Goal: Task Accomplishment & Management: Manage account settings

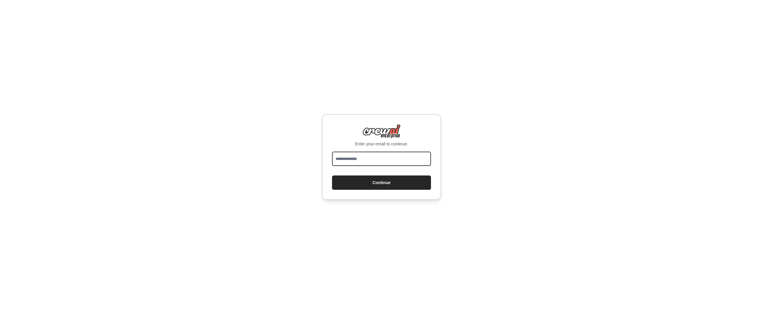
click at [368, 158] on input "email" at bounding box center [381, 159] width 99 height 14
type input "**********"
click at [332, 176] on button "Continue" at bounding box center [381, 183] width 99 height 14
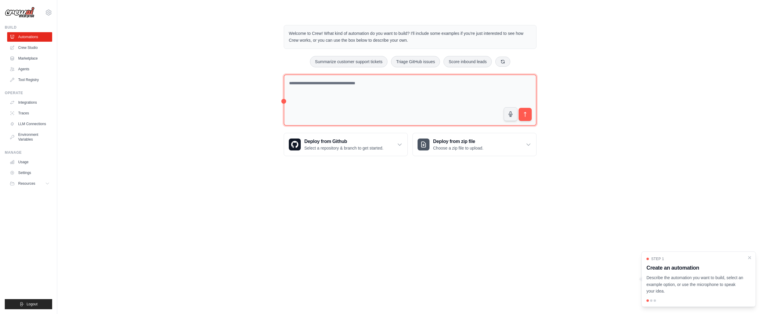
click at [367, 100] on textarea at bounding box center [410, 100] width 253 height 52
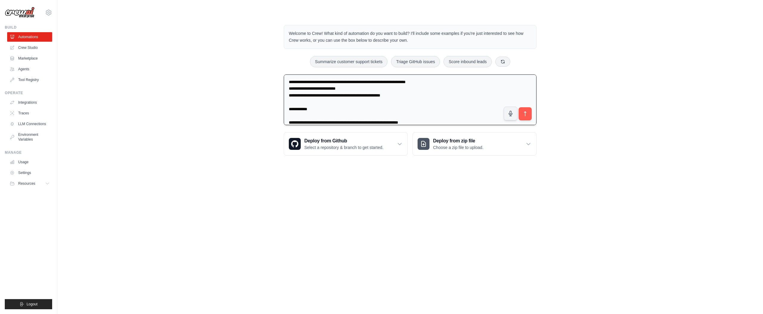
scroll to position [35, 0]
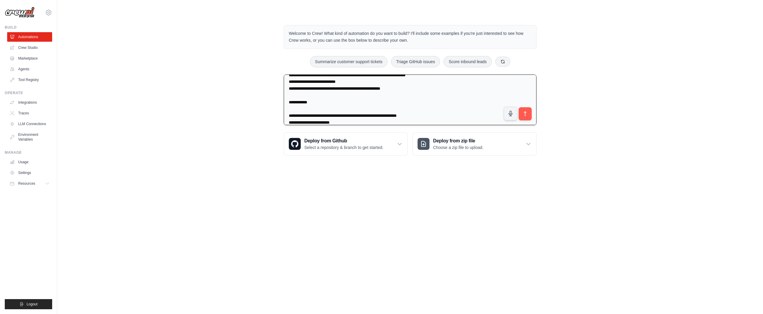
click at [360, 95] on textarea "**********" at bounding box center [410, 99] width 253 height 51
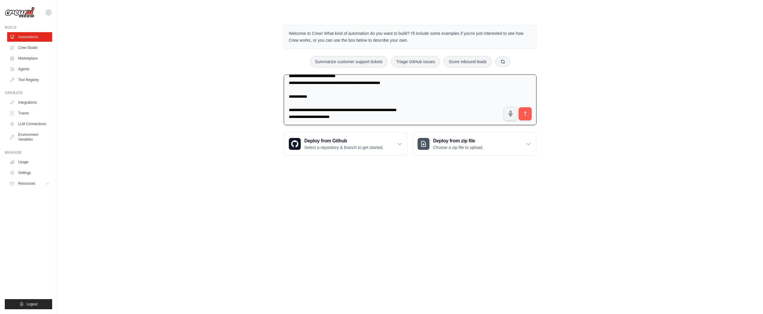
click at [357, 118] on textarea "**********" at bounding box center [410, 99] width 253 height 51
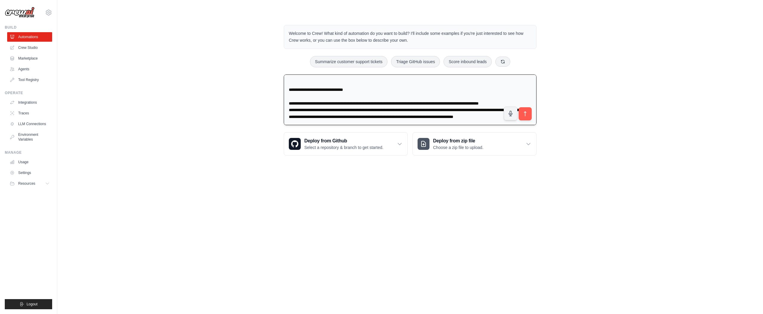
scroll to position [89, 0]
type textarea "**********"
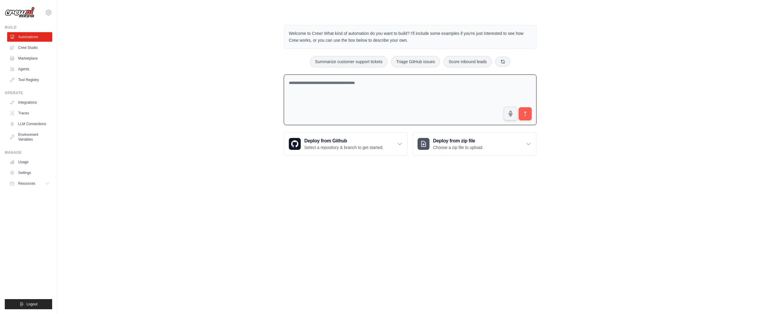
scroll to position [0, 0]
paste textarea "**********"
click at [401, 113] on textarea "**********" at bounding box center [410, 99] width 253 height 51
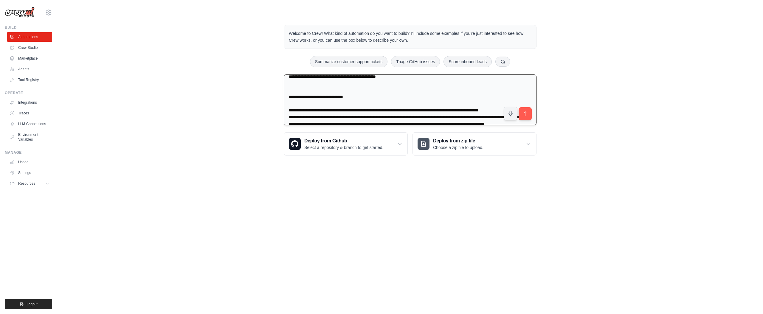
scroll to position [102, 0]
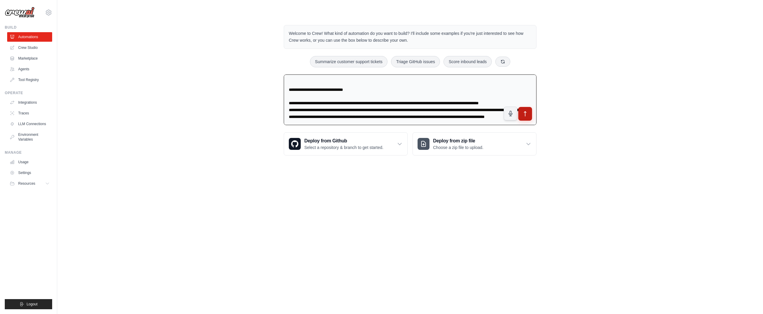
type textarea "**********"
click at [525, 115] on icon "submit" at bounding box center [525, 114] width 6 height 6
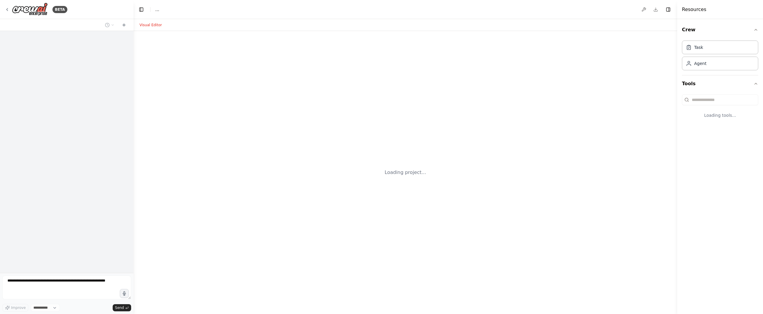
select select "****"
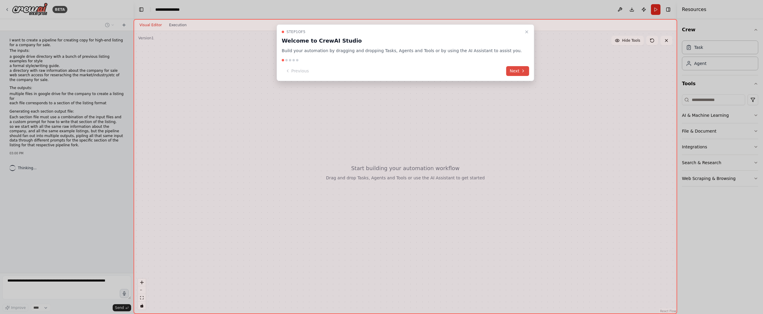
click at [508, 72] on button "Next" at bounding box center [517, 71] width 23 height 10
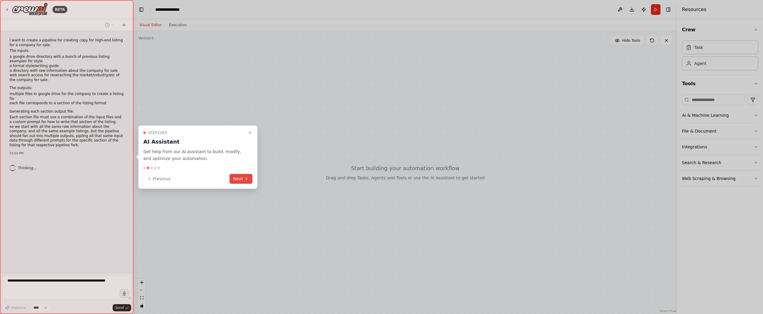
click at [240, 178] on button "Next" at bounding box center [240, 179] width 23 height 10
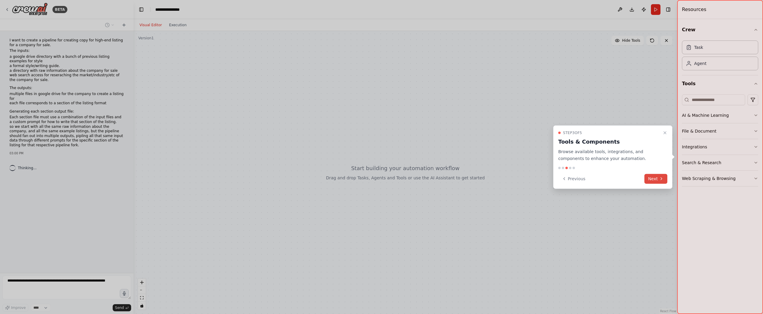
click at [658, 179] on button "Next" at bounding box center [655, 179] width 23 height 10
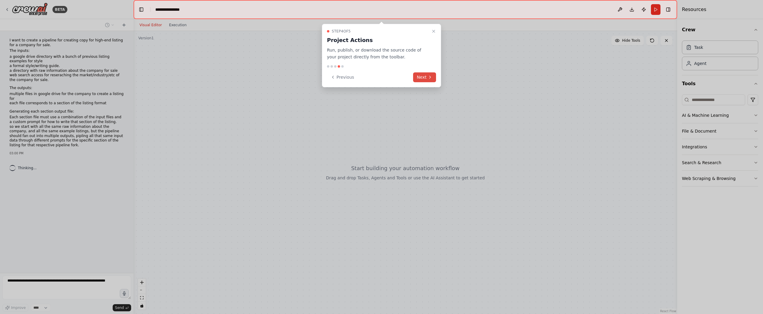
click at [431, 82] on button "Next" at bounding box center [424, 77] width 23 height 10
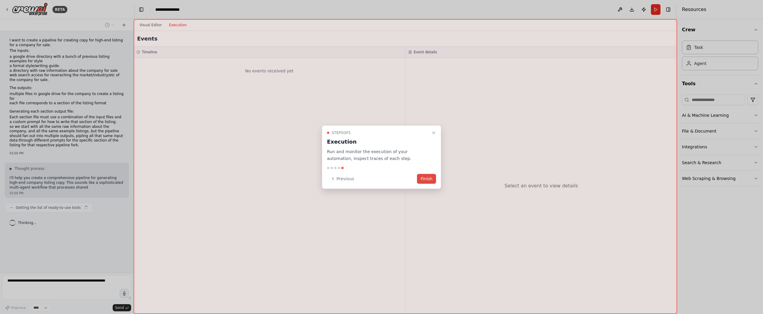
click at [424, 179] on button "Finish" at bounding box center [426, 179] width 19 height 10
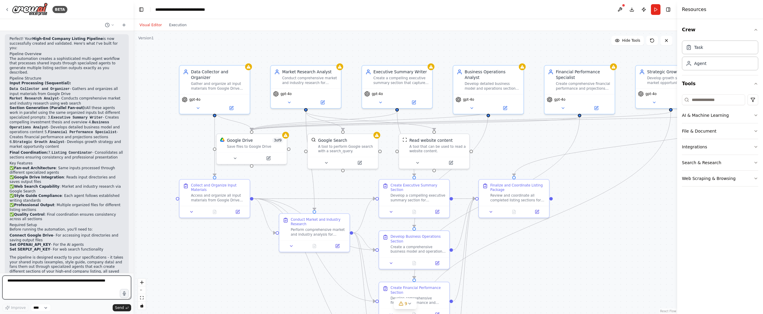
scroll to position [716, 0]
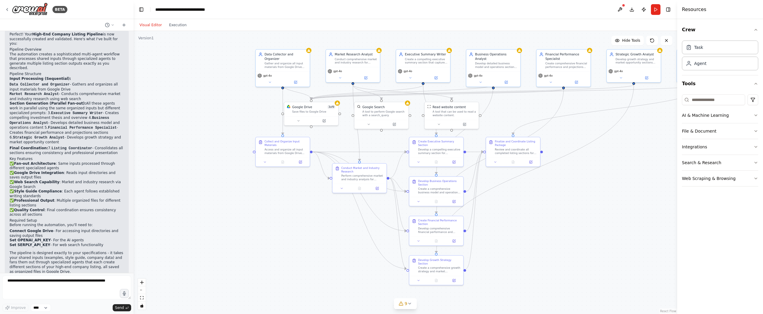
drag, startPoint x: 580, startPoint y: 172, endPoint x: 558, endPoint y: 135, distance: 43.3
click at [558, 135] on div ".deletable-edge-delete-btn { width: 20px; height: 20px; border: 0px solid #ffff…" at bounding box center [405, 172] width 544 height 283
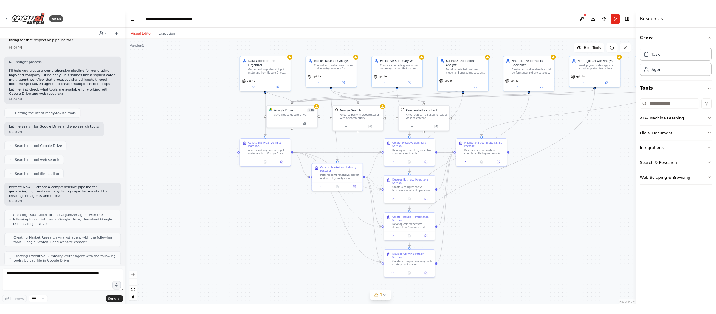
scroll to position [0, 0]
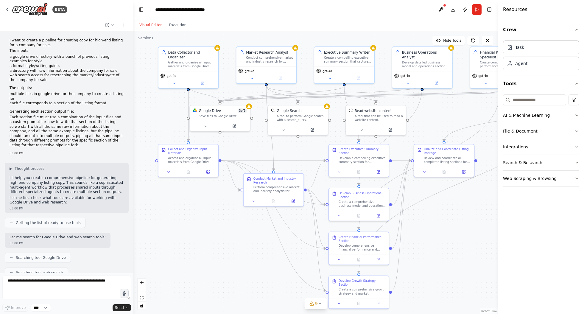
drag, startPoint x: 251, startPoint y: 97, endPoint x: 148, endPoint y: 97, distance: 102.8
click at [148, 97] on div ".deletable-edge-delete-btn { width: 20px; height: 20px; border: 0px solid #ffff…" at bounding box center [315, 172] width 365 height 283
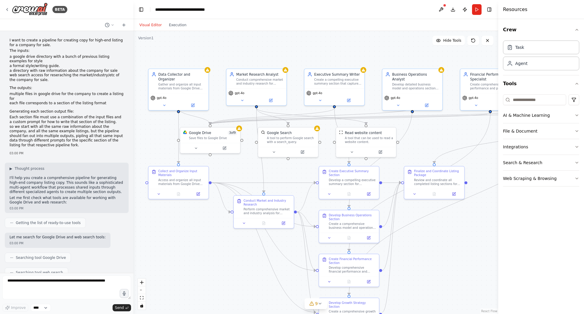
drag, startPoint x: 246, startPoint y: 258, endPoint x: 236, endPoint y: 280, distance: 24.1
click at [236, 280] on div ".deletable-edge-delete-btn { width: 20px; height: 20px; border: 0px solid #ffff…" at bounding box center [315, 172] width 365 height 283
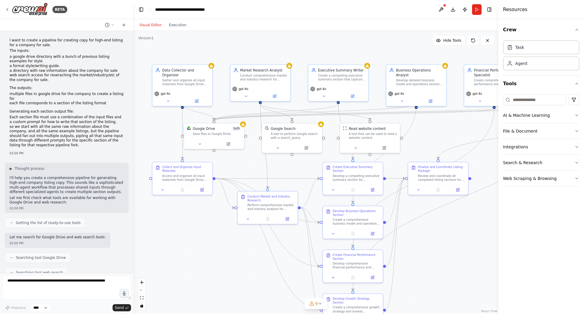
drag, startPoint x: 208, startPoint y: 247, endPoint x: 213, endPoint y: 242, distance: 7.2
click at [213, 242] on div ".deletable-edge-delete-btn { width: 20px; height: 20px; border: 0px solid #ffff…" at bounding box center [315, 172] width 365 height 283
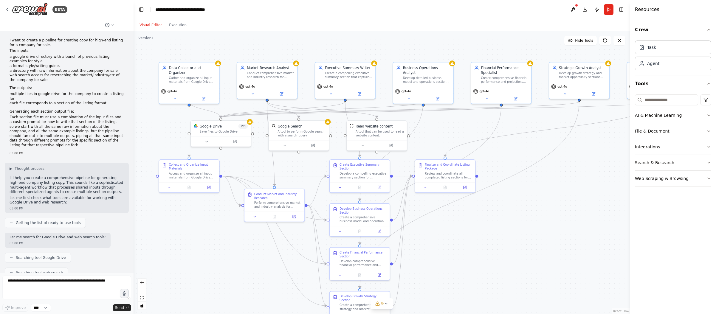
drag, startPoint x: 162, startPoint y: 125, endPoint x: 167, endPoint y: 123, distance: 5.2
click at [167, 123] on div ".deletable-edge-delete-btn { width: 20px; height: 20px; border: 0px solid #ffff…" at bounding box center [381, 172] width 496 height 283
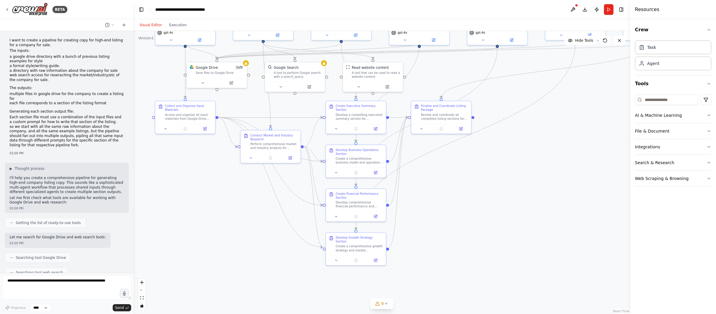
drag, startPoint x: 518, startPoint y: 209, endPoint x: 514, endPoint y: 151, distance: 58.8
click at [514, 151] on div ".deletable-edge-delete-btn { width: 20px; height: 20px; border: 0px solid #ffff…" at bounding box center [381, 172] width 496 height 283
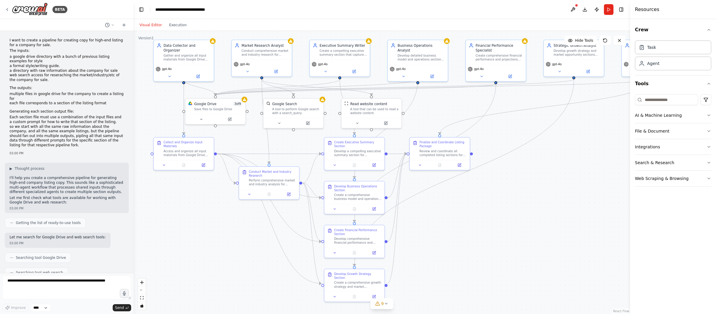
drag, startPoint x: 435, startPoint y: 184, endPoint x: 434, endPoint y: 221, distance: 36.4
click at [434, 221] on div ".deletable-edge-delete-btn { width: 20px; height: 20px; border: 0px solid #ffff…" at bounding box center [381, 172] width 496 height 283
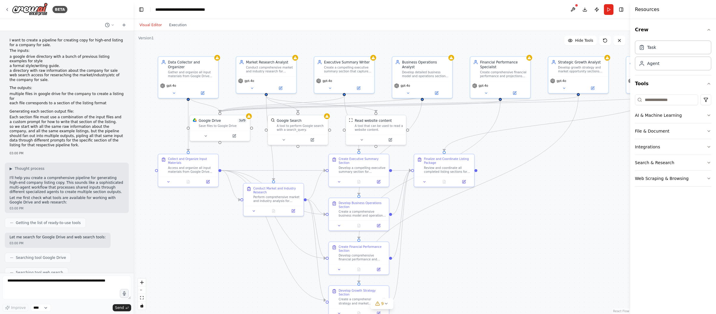
drag, startPoint x: 164, startPoint y: 101, endPoint x: 168, endPoint y: 118, distance: 17.3
click at [168, 118] on div ".deletable-edge-delete-btn { width: 20px; height: 20px; border: 0px solid #ffff…" at bounding box center [381, 172] width 496 height 283
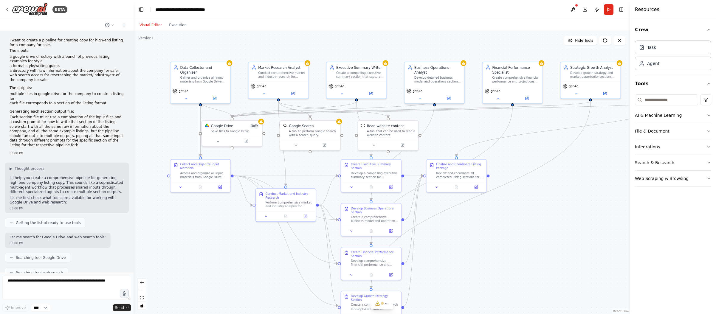
drag, startPoint x: 163, startPoint y: 113, endPoint x: 175, endPoint y: 119, distance: 13.3
click at [175, 119] on div ".deletable-edge-delete-btn { width: 20px; height: 20px; border: 0px solid #ffff…" at bounding box center [381, 172] width 496 height 283
drag, startPoint x: 282, startPoint y: 195, endPoint x: 254, endPoint y: 239, distance: 51.2
click at [254, 239] on div "Conduct Market and Industry Research" at bounding box center [262, 239] width 47 height 8
drag, startPoint x: 214, startPoint y: 175, endPoint x: 192, endPoint y: 178, distance: 22.8
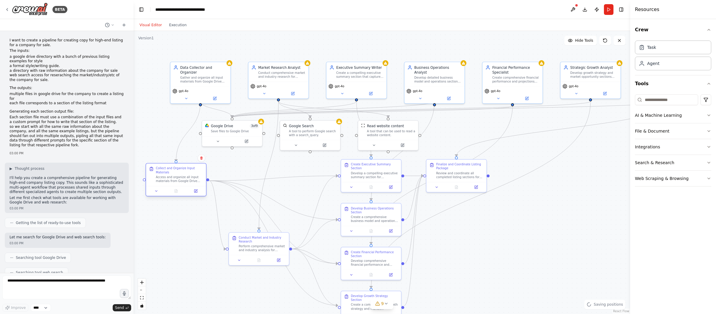
click at [191, 178] on div "Access and organize all input materials from Google Drive directories including…" at bounding box center [179, 179] width 47 height 8
drag, startPoint x: 361, startPoint y: 173, endPoint x: 317, endPoint y: 178, distance: 44.2
click at [317, 178] on div "Develop a compelling executive summary section for {company_name}'s listing tha…" at bounding box center [330, 179] width 47 height 8
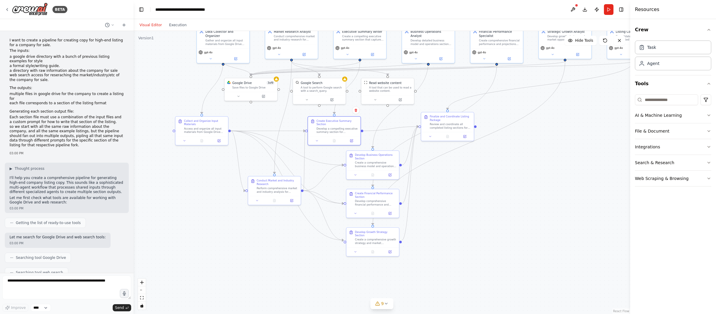
drag, startPoint x: 445, startPoint y: 229, endPoint x: 437, endPoint y: 173, distance: 56.5
click at [437, 172] on div ".deletable-edge-delete-btn { width: 20px; height: 20px; border: 0px solid #ffff…" at bounding box center [381, 172] width 496 height 283
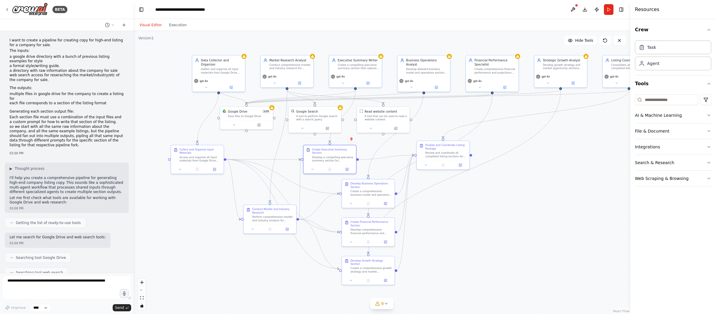
drag, startPoint x: 437, startPoint y: 173, endPoint x: 433, endPoint y: 201, distance: 29.2
click at [433, 201] on div ".deletable-edge-delete-btn { width: 20px; height: 20px; border: 0px solid #ffff…" at bounding box center [381, 172] width 496 height 283
drag, startPoint x: 330, startPoint y: 158, endPoint x: 325, endPoint y: 157, distance: 5.4
click at [325, 157] on div "Develop a compelling executive summary section for {company_name}'s listing tha…" at bounding box center [332, 158] width 41 height 7
drag, startPoint x: 366, startPoint y: 194, endPoint x: 354, endPoint y: 198, distance: 13.1
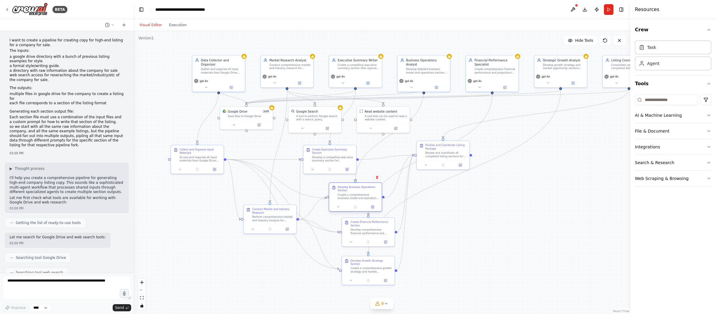
click at [354, 198] on div "Create a comprehensive business model and operations section for {company_name}…" at bounding box center [358, 196] width 41 height 7
click at [332, 156] on div "Develop a compelling executive summary section for {company_name}'s listing tha…" at bounding box center [332, 158] width 41 height 7
click at [348, 196] on div "Create a comprehensive business model and operations section for {company_name}…" at bounding box center [358, 196] width 41 height 7
click at [358, 195] on div "Create a comprehensive business model and operations section for {company_name}…" at bounding box center [358, 196] width 41 height 7
click at [337, 159] on div "Develop a compelling executive summary section for {company_name}'s listing tha…" at bounding box center [332, 158] width 41 height 7
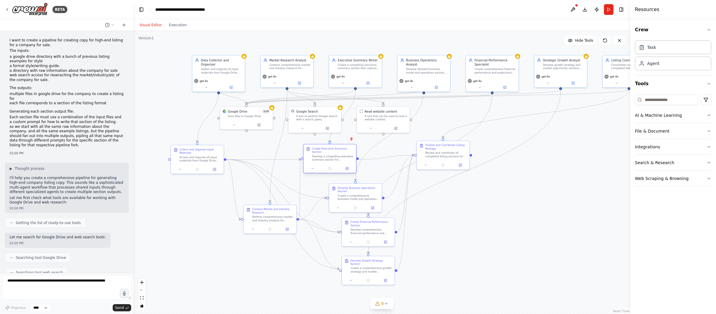
click at [336, 158] on div "Develop a compelling executive summary section for {company_name}'s listing tha…" at bounding box center [332, 158] width 41 height 7
click at [358, 202] on div "Develop Business Operations Section Create a comprehensive business model and o…" at bounding box center [355, 193] width 52 height 20
click at [364, 233] on div "Develop comprehensive financial performance and projections sections for {compa…" at bounding box center [370, 230] width 41 height 7
click at [365, 266] on div "Create a comprehensive growth strategy and market opportunity section for {comp…" at bounding box center [370, 269] width 41 height 7
click at [337, 157] on div "Develop a compelling executive summary section for {company_name}'s listing tha…" at bounding box center [332, 158] width 41 height 7
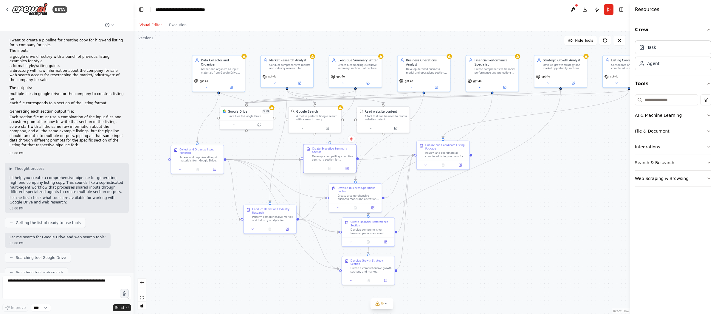
click at [329, 161] on div "Develop a compelling executive summary section for {company_name}'s listing tha…" at bounding box center [332, 158] width 41 height 7
click at [359, 266] on div "Create a comprehensive growth strategy and market opportunity section for {comp…" at bounding box center [370, 269] width 41 height 7
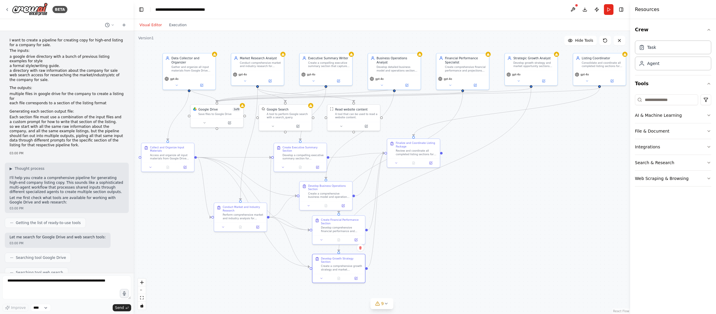
drag, startPoint x: 543, startPoint y: 172, endPoint x: 514, endPoint y: 170, distance: 29.6
click at [514, 170] on div ".deletable-edge-delete-btn { width: 20px; height: 20px; border: 0px solid #ffff…" at bounding box center [381, 172] width 496 height 283
drag, startPoint x: 288, startPoint y: 117, endPoint x: 288, endPoint y: 123, distance: 5.7
click at [288, 123] on div "Google Search A tool to perform Google search with a search_query." at bounding box center [287, 116] width 52 height 17
drag, startPoint x: 352, startPoint y: 115, endPoint x: 371, endPoint y: 117, distance: 19.2
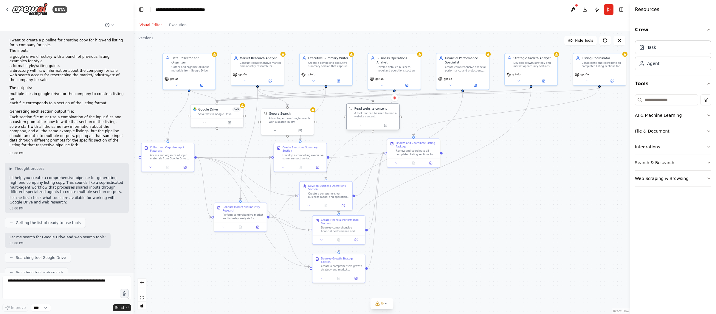
click at [371, 117] on div "A tool that can be used to read a website content." at bounding box center [375, 114] width 42 height 7
drag, startPoint x: 414, startPoint y: 150, endPoint x: 433, endPoint y: 159, distance: 20.4
click at [433, 159] on div "Review and coordinate all completed listing sections for {company_name} includi…" at bounding box center [435, 160] width 41 height 7
click at [665, 147] on button "Integrations" at bounding box center [673, 146] width 76 height 15
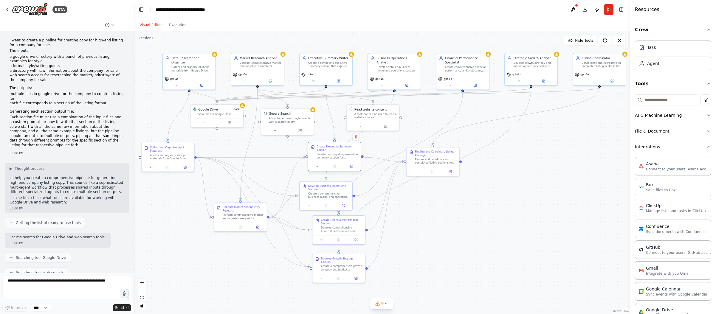
drag, startPoint x: 312, startPoint y: 154, endPoint x: 346, endPoint y: 155, distance: 34.0
click at [346, 155] on div "Develop a compelling executive summary section for {company_name}'s listing tha…" at bounding box center [337, 156] width 41 height 7
click at [9, 9] on icon at bounding box center [7, 9] width 5 height 5
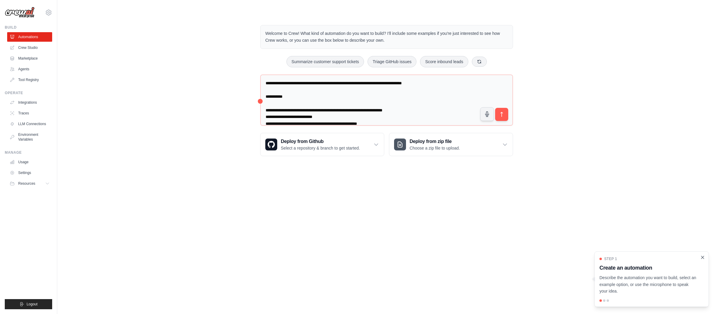
click at [703, 258] on icon "Close walkthrough" at bounding box center [702, 257] width 5 height 5
click at [551, 195] on body "anthony@bluerival.com Settings Build Automations Crew Studio" at bounding box center [358, 157] width 716 height 314
click at [26, 37] on link "Automations" at bounding box center [30, 37] width 45 height 10
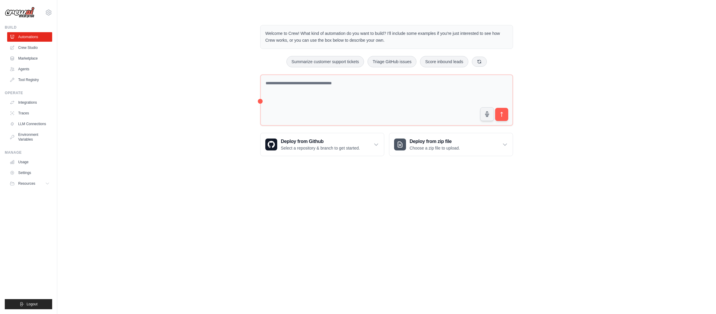
click at [28, 46] on link "Crew Studio" at bounding box center [29, 48] width 45 height 10
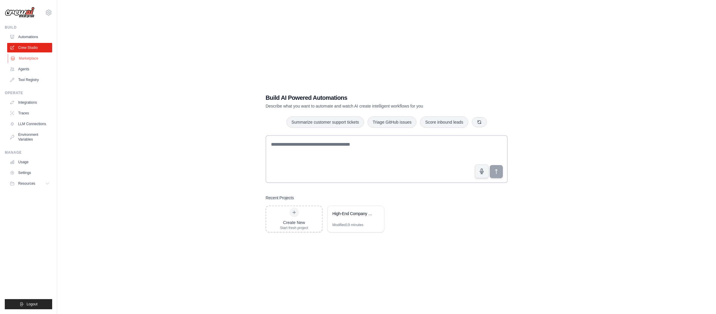
click at [25, 58] on link "Marketplace" at bounding box center [30, 59] width 45 height 10
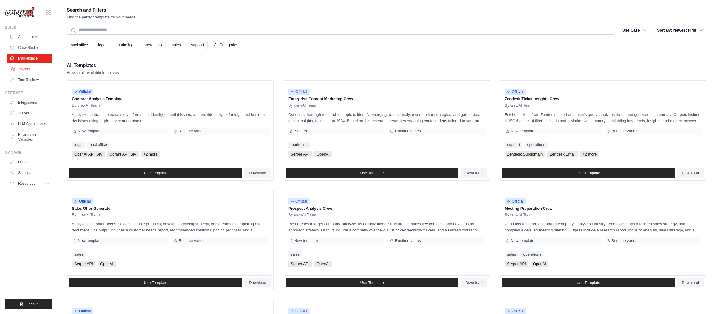
click at [23, 68] on link "Agents" at bounding box center [30, 69] width 45 height 10
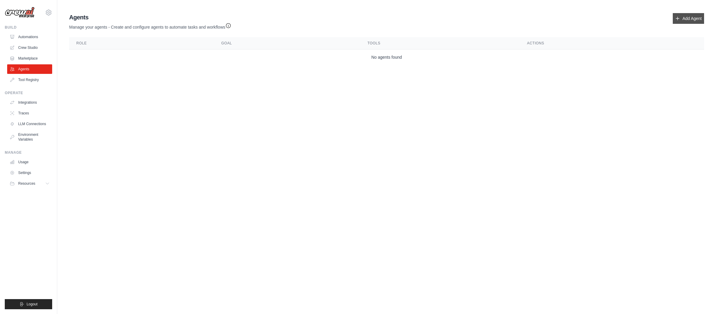
click at [685, 17] on link "Add Agent" at bounding box center [688, 18] width 31 height 11
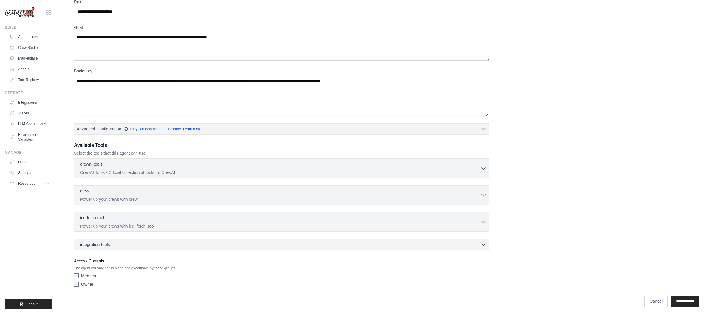
scroll to position [32, 0]
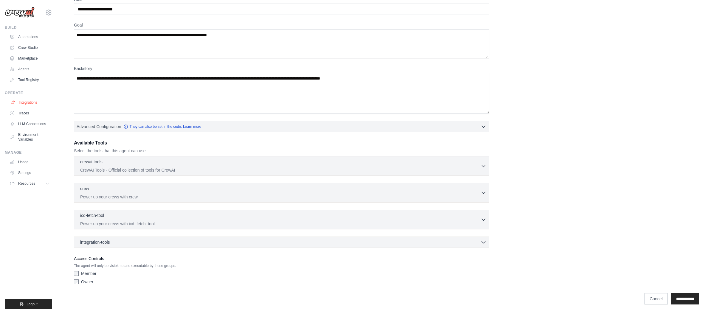
click at [26, 104] on link "Integrations" at bounding box center [30, 103] width 45 height 10
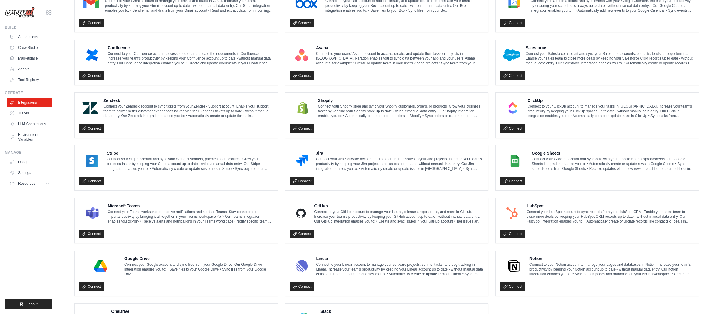
scroll to position [244, 0]
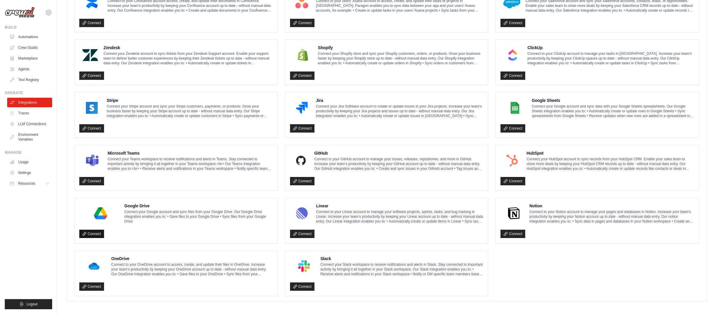
click at [97, 230] on link "Connect" at bounding box center [91, 234] width 25 height 8
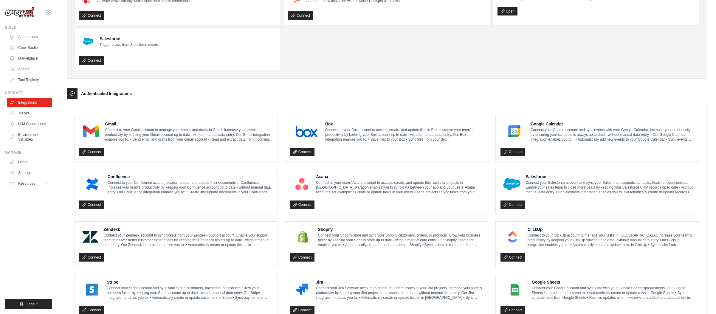
scroll to position [49, 0]
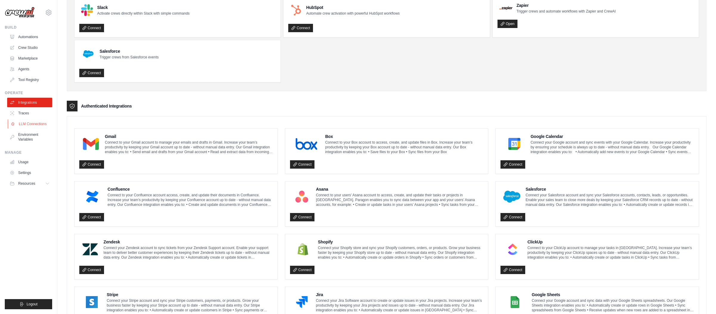
click at [33, 126] on link "LLM Connections" at bounding box center [30, 124] width 45 height 10
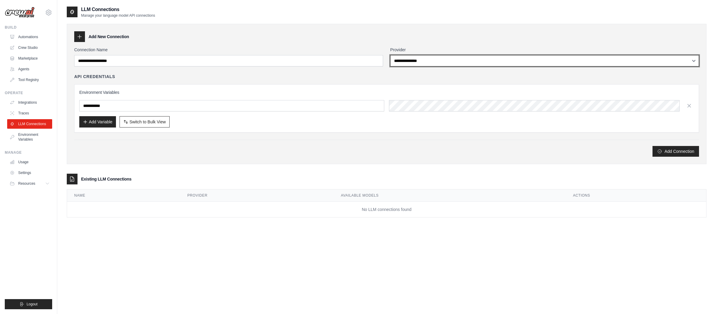
click at [450, 63] on select "**********" at bounding box center [544, 60] width 309 height 11
click at [390, 55] on select "**********" at bounding box center [544, 60] width 309 height 11
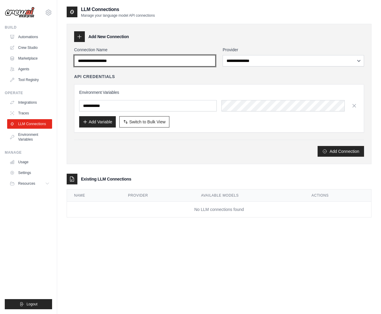
drag, startPoint x: 153, startPoint y: 64, endPoint x: 65, endPoint y: 57, distance: 87.6
click at [65, 57] on div "**********" at bounding box center [219, 163] width 324 height 314
type input "*"
type input "******"
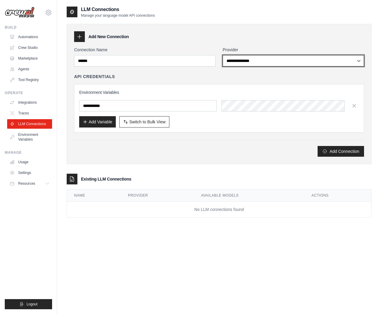
click at [245, 61] on select "**********" at bounding box center [294, 60] width 142 height 11
select select "******"
click at [223, 55] on select "**********" at bounding box center [294, 60] width 142 height 11
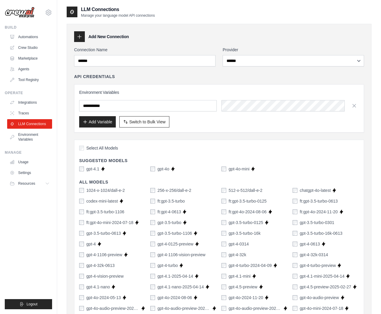
click at [160, 78] on div "API Credentials" at bounding box center [219, 77] width 290 height 6
